Goal: Task Accomplishment & Management: Manage account settings

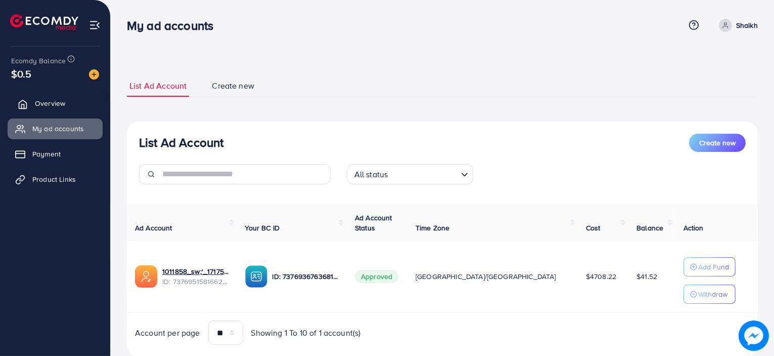
click at [77, 104] on link "Overview" at bounding box center [55, 103] width 95 height 20
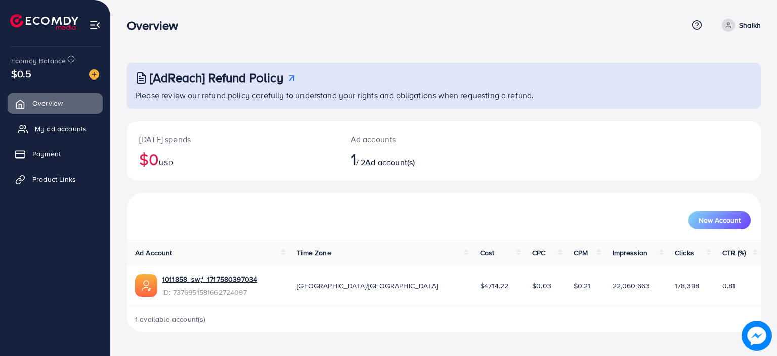
click at [76, 125] on span "My ad accounts" at bounding box center [61, 128] width 52 height 10
